Goal: Task Accomplishment & Management: Use online tool/utility

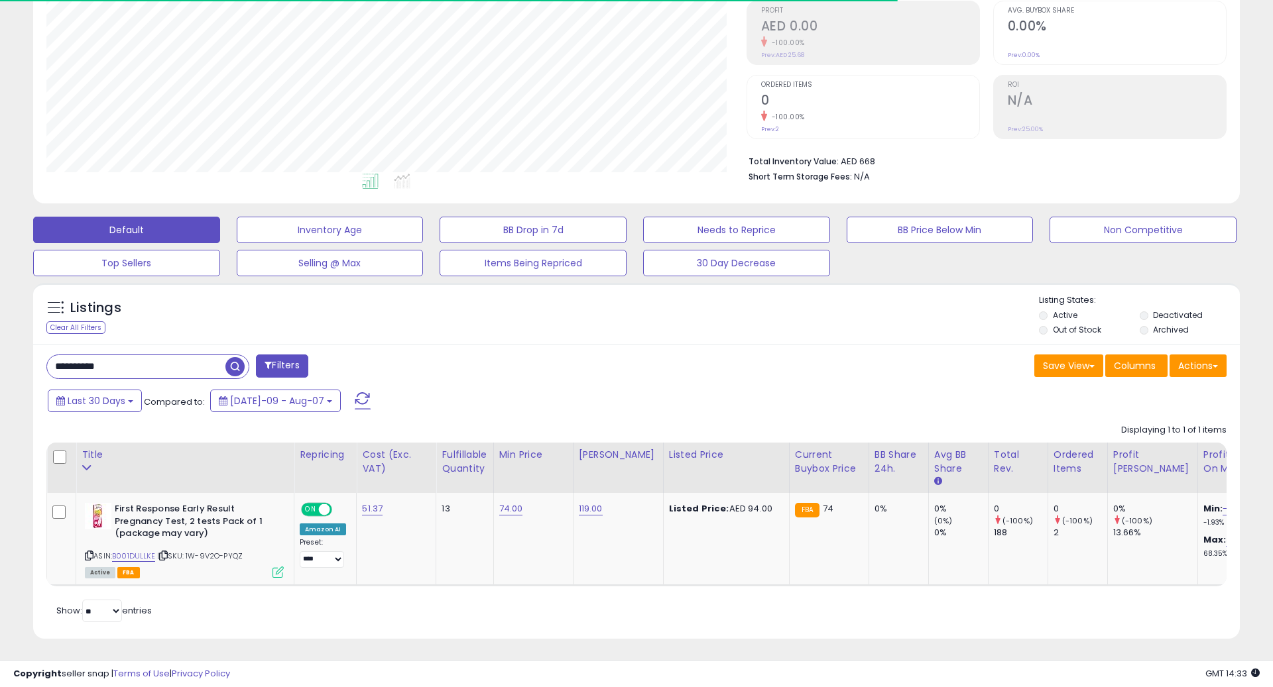
scroll to position [272, 700]
click at [166, 365] on input "**********" at bounding box center [193, 366] width 292 height 23
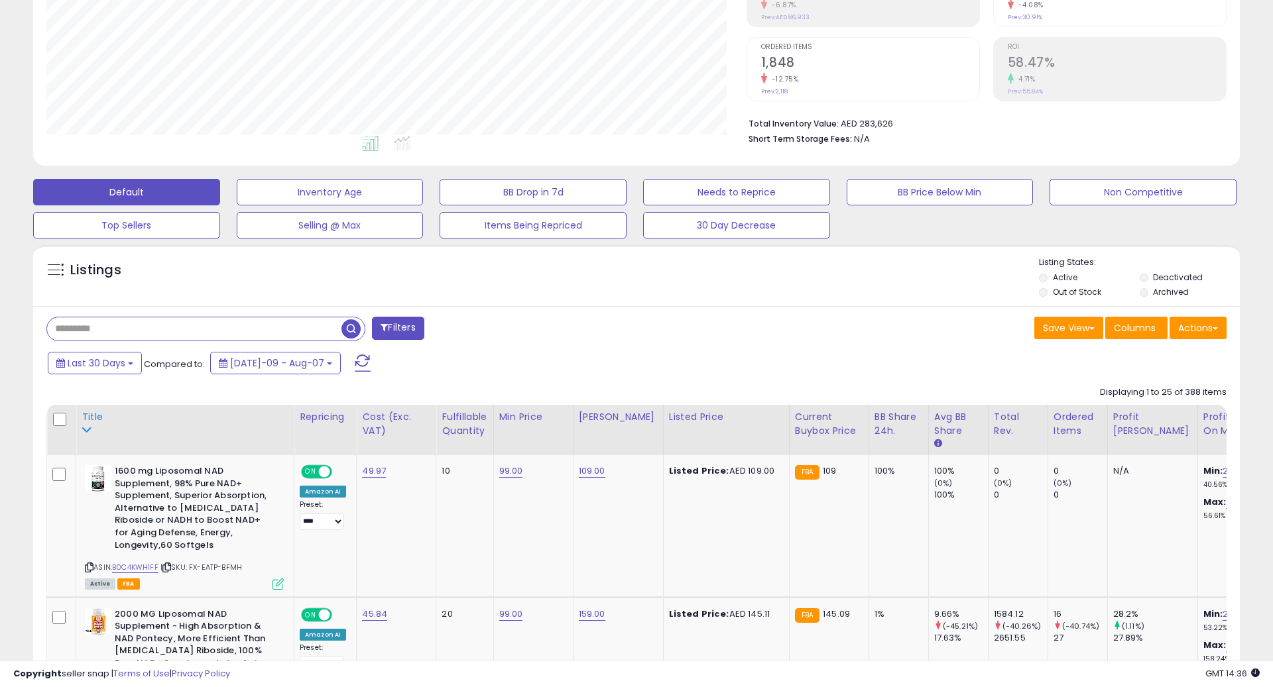
scroll to position [241, 0]
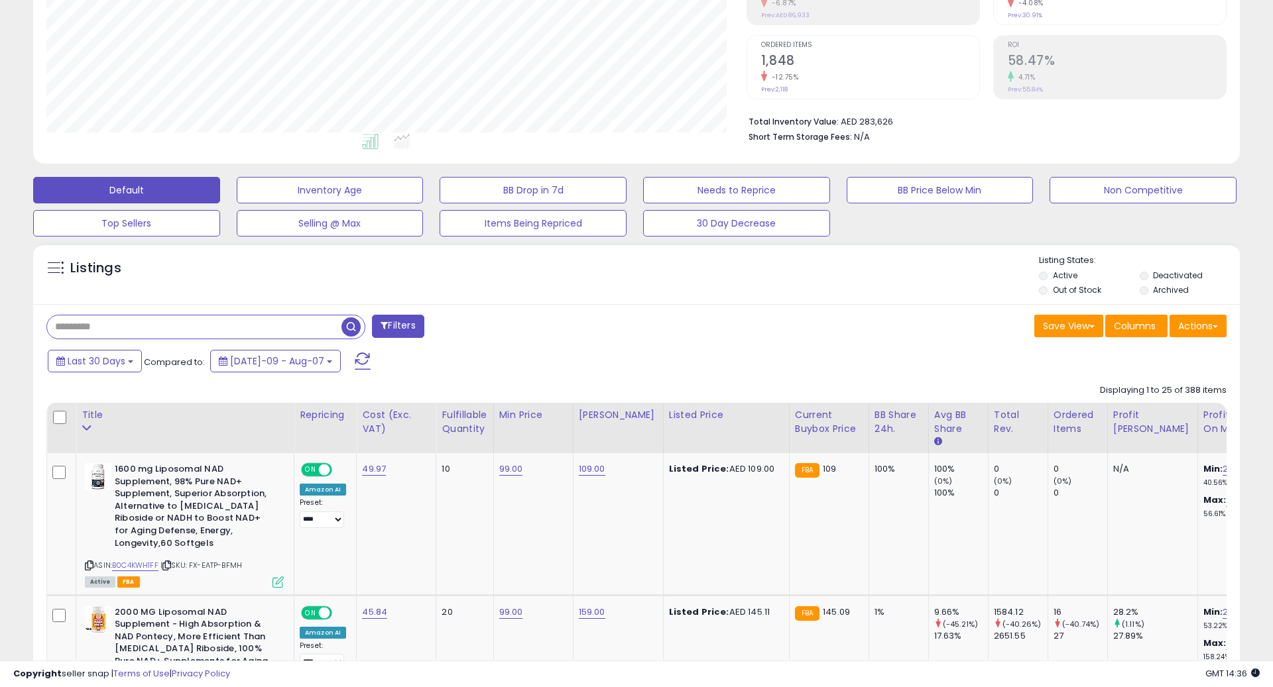
click at [683, 337] on div "Save View Save As New View Update Current View Columns Actions Import Export Vi…" at bounding box center [936, 328] width 600 height 26
click at [1212, 323] on button "Actions" at bounding box center [1197, 326] width 57 height 23
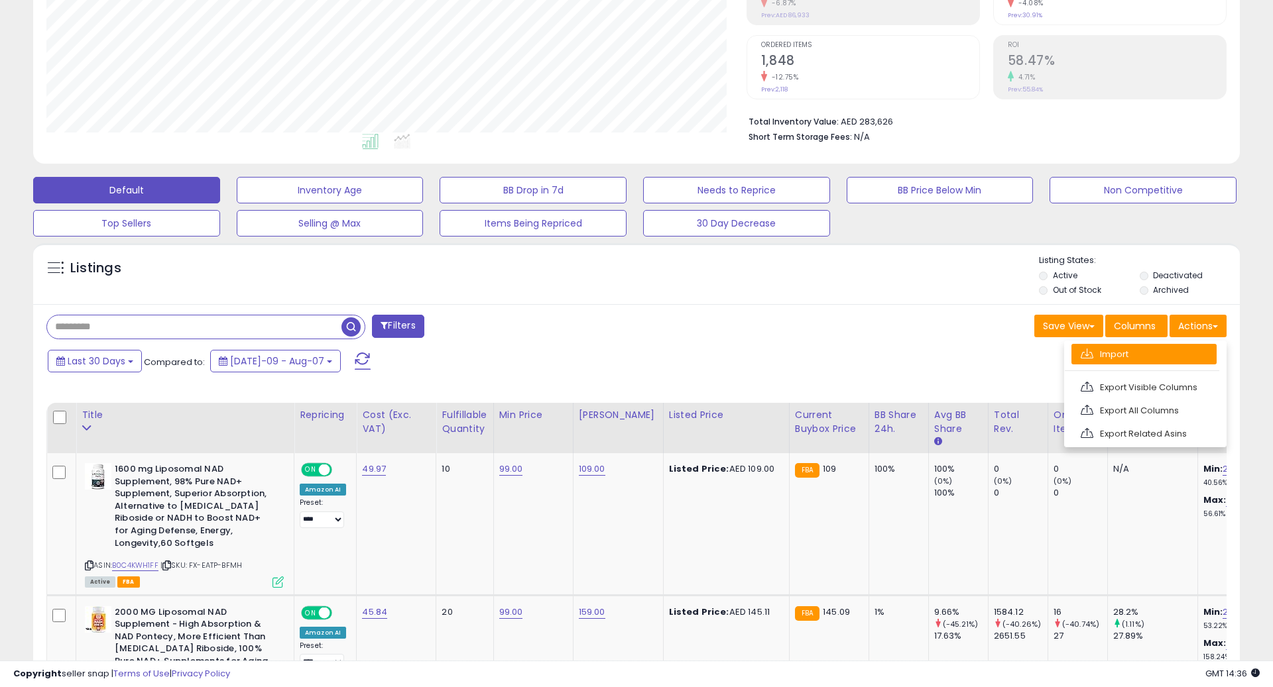
click at [1133, 356] on link "Import" at bounding box center [1143, 354] width 145 height 21
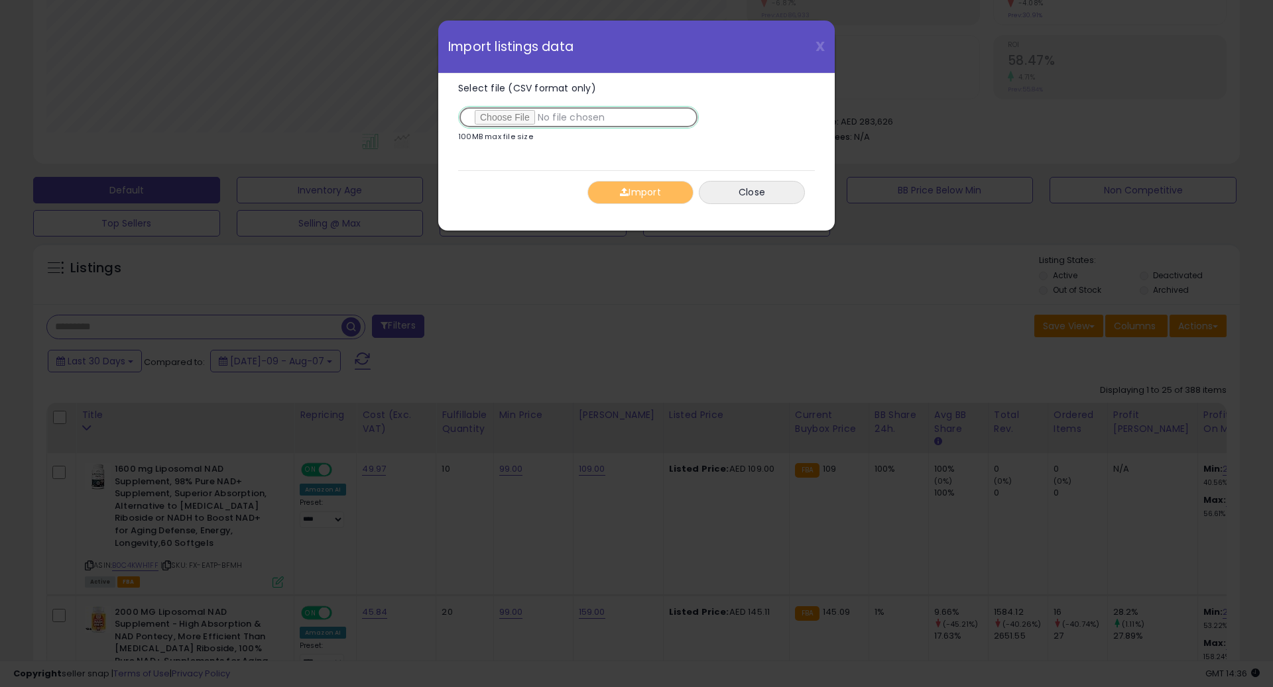
click at [508, 120] on input "Select file (CSV format only)" at bounding box center [578, 117] width 241 height 23
type input "**********"
click at [652, 188] on button "Import" at bounding box center [640, 192] width 106 height 23
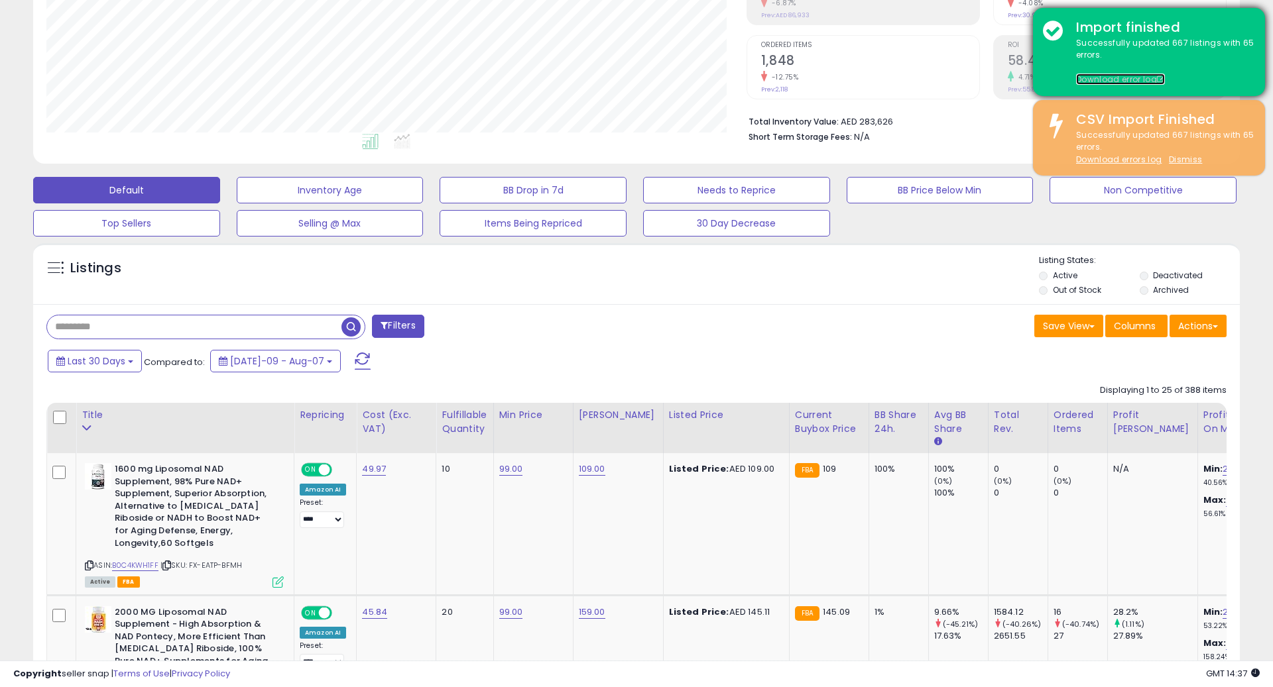
click at [1115, 82] on link "Download error log" at bounding box center [1120, 79] width 89 height 11
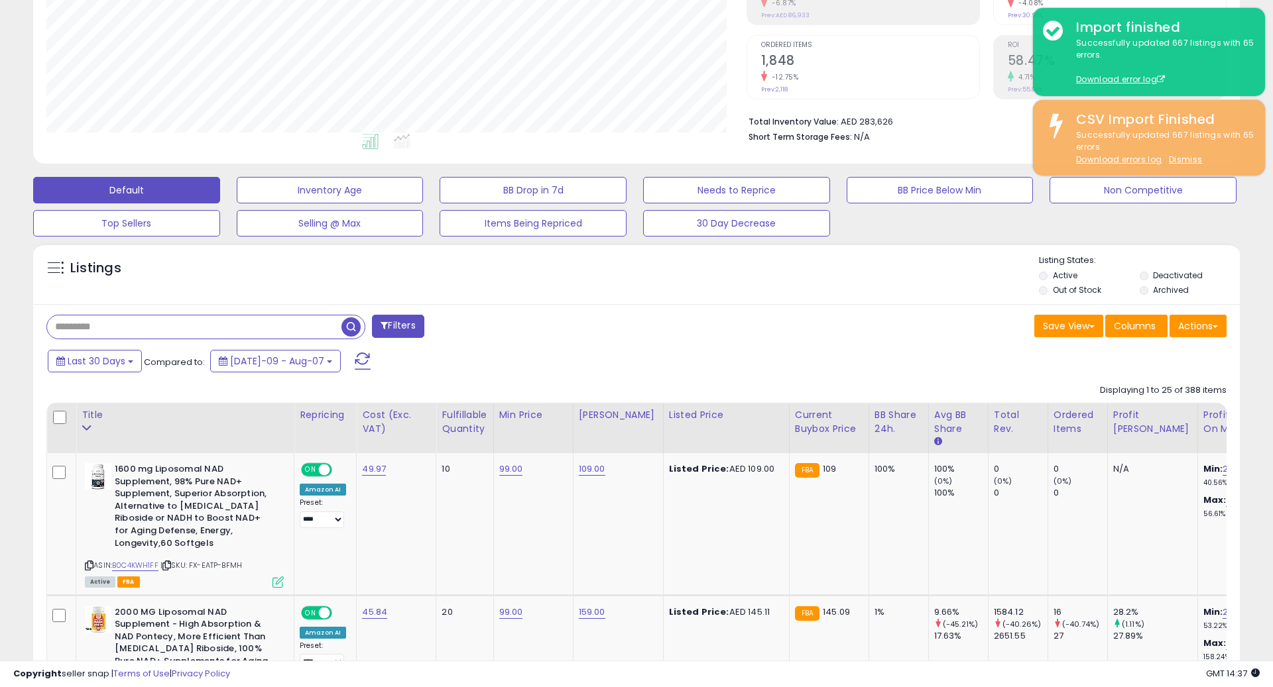
click at [771, 338] on div "Save View Save As New View Update Current View Columns Actions Import Export Vi…" at bounding box center [936, 328] width 600 height 26
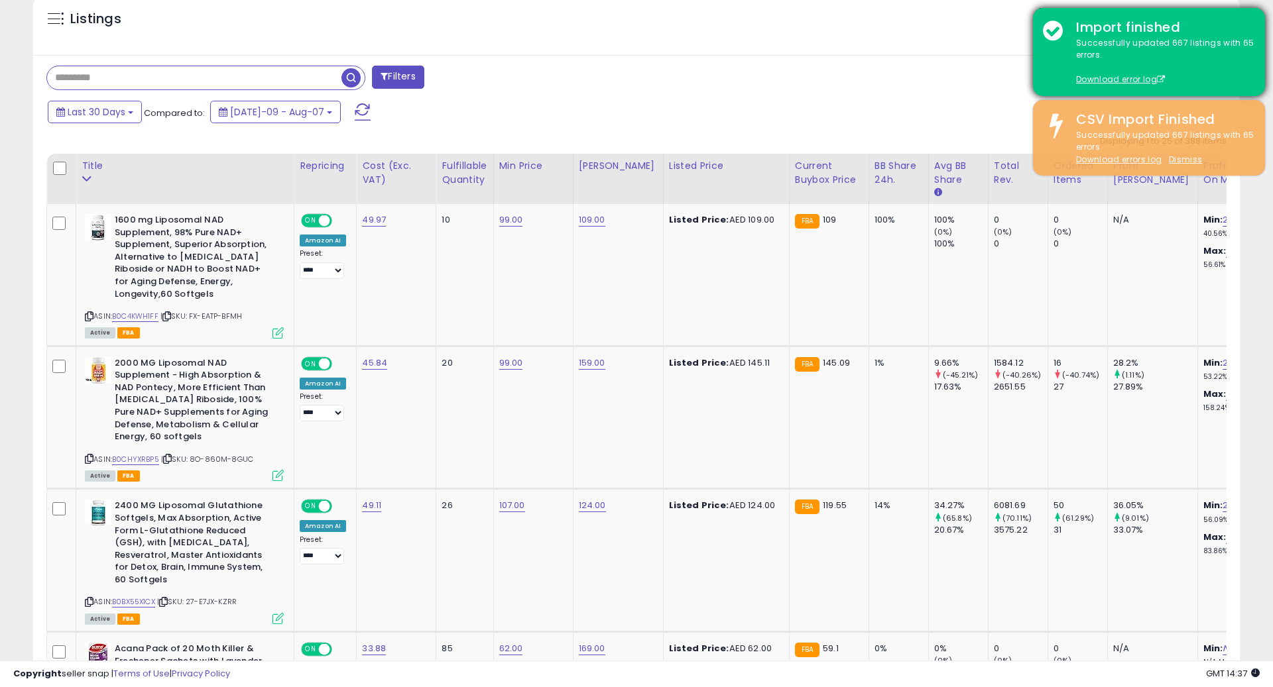
scroll to position [201, 0]
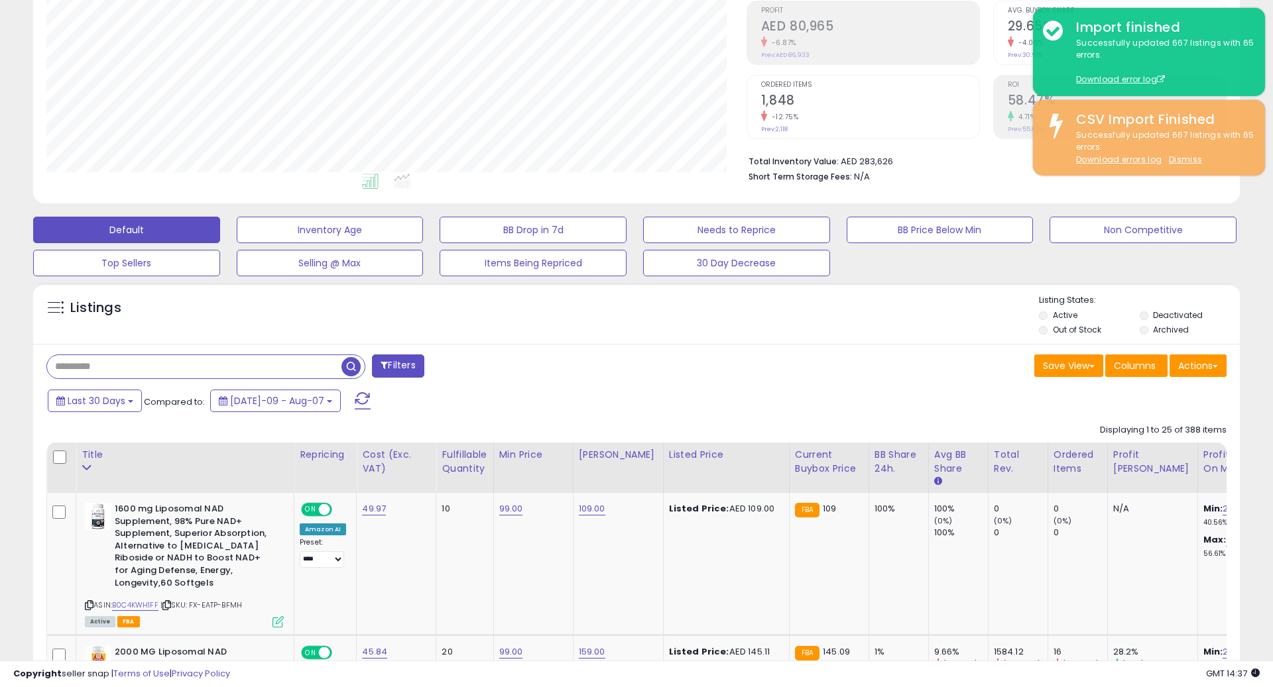
click at [1064, 332] on label "Out of Stock" at bounding box center [1077, 329] width 48 height 11
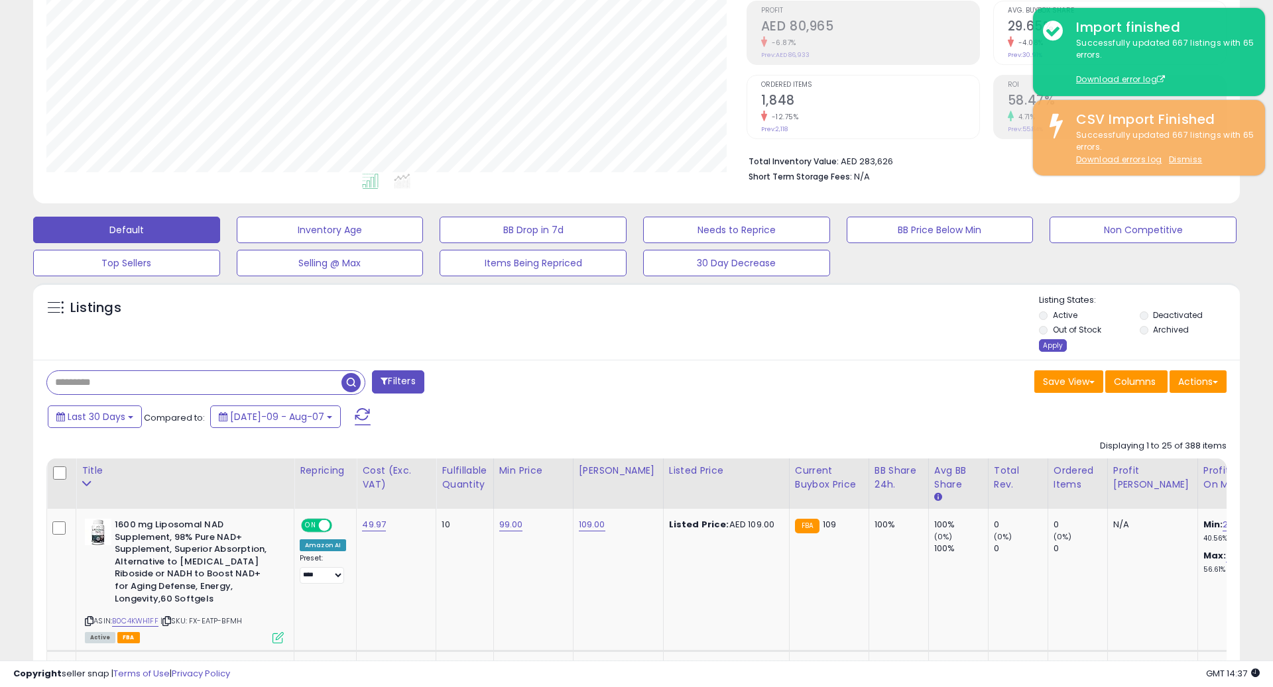
click at [1048, 346] on div "Apply" at bounding box center [1053, 345] width 28 height 13
